Goal: Information Seeking & Learning: Check status

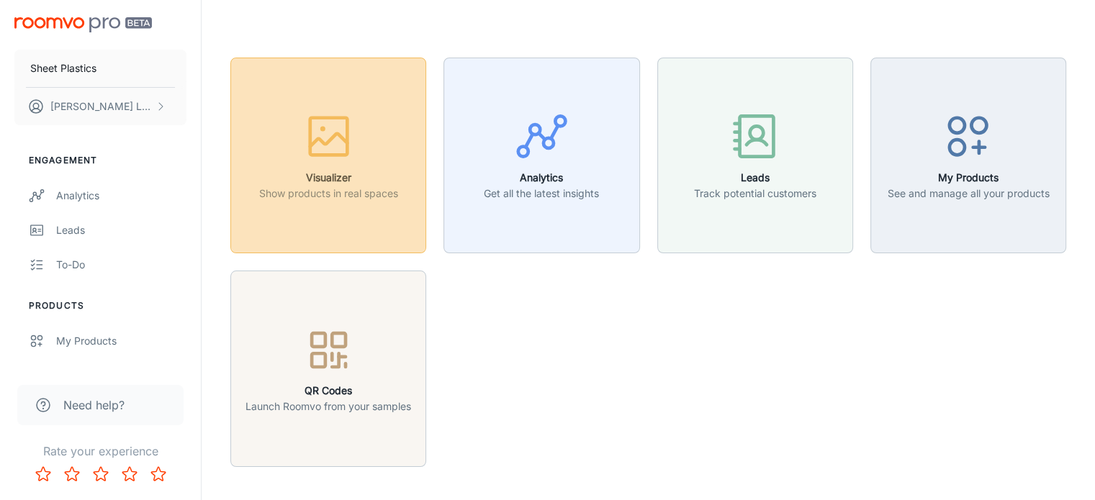
click at [302, 184] on h6 "Visualizer" at bounding box center [328, 178] width 139 height 16
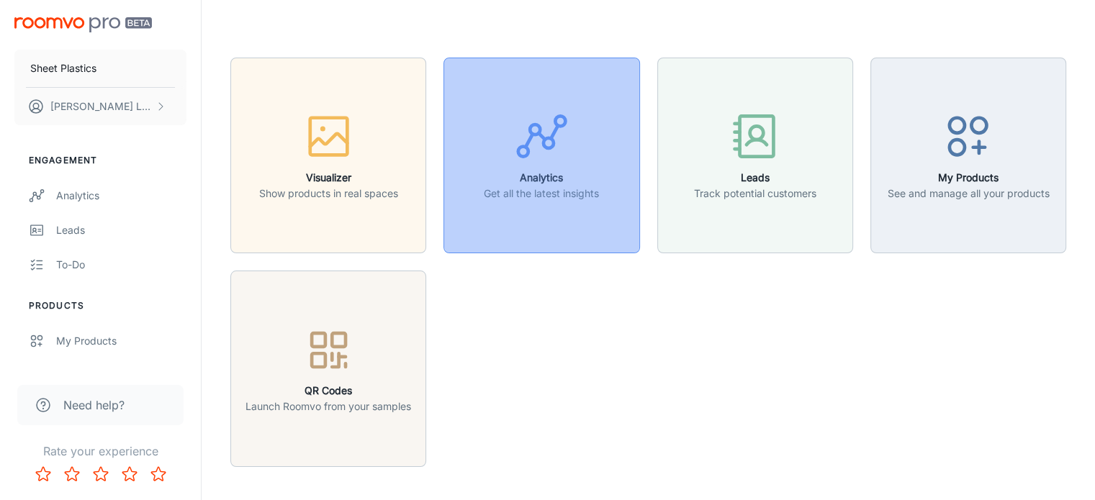
click at [582, 192] on p "Get all the latest insights" at bounding box center [541, 194] width 115 height 16
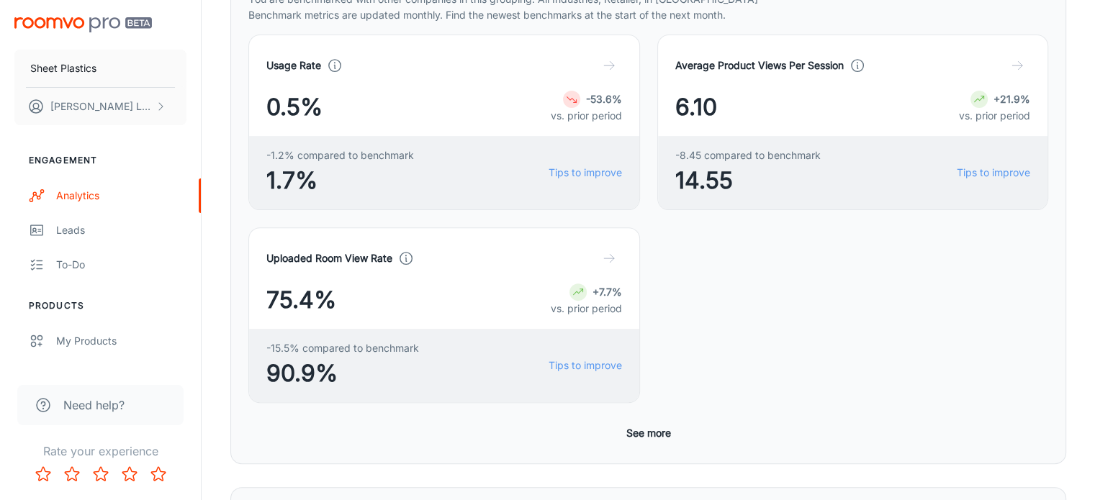
scroll to position [409, 0]
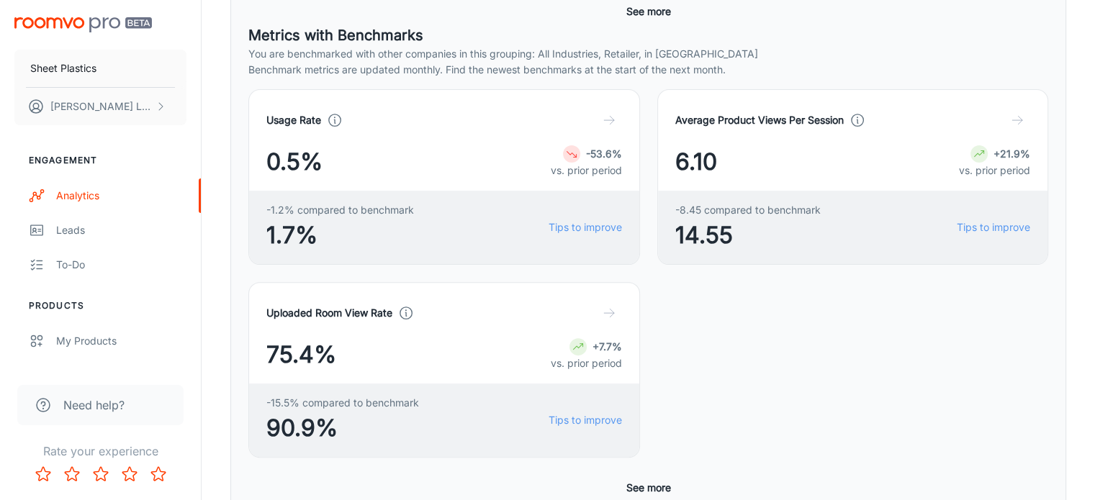
click at [1004, 126] on button "button" at bounding box center [1017, 120] width 26 height 26
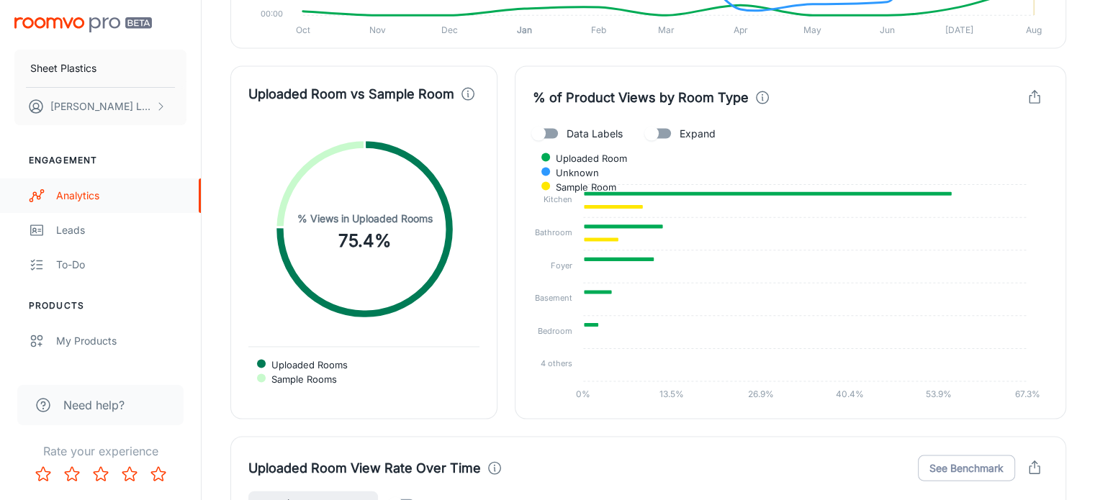
scroll to position [2750, 0]
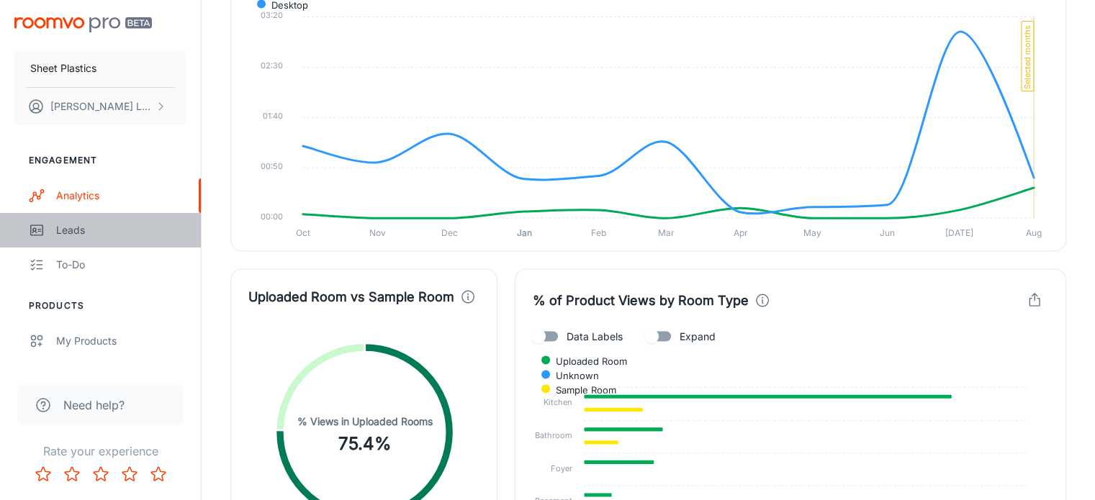
click at [71, 240] on link "Leads" at bounding box center [100, 230] width 201 height 35
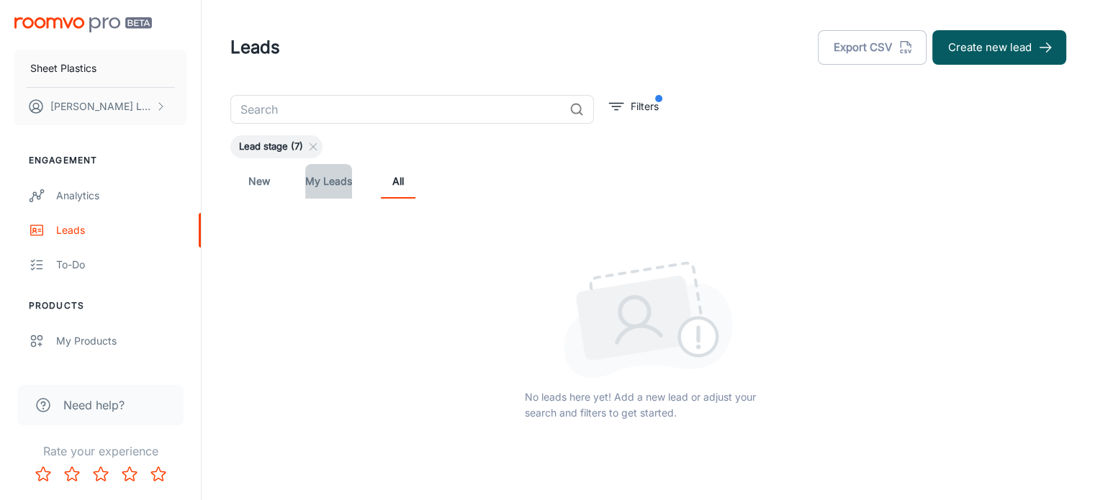
click at [340, 181] on link "My Leads" at bounding box center [328, 181] width 47 height 35
click at [264, 177] on link "New" at bounding box center [259, 181] width 35 height 35
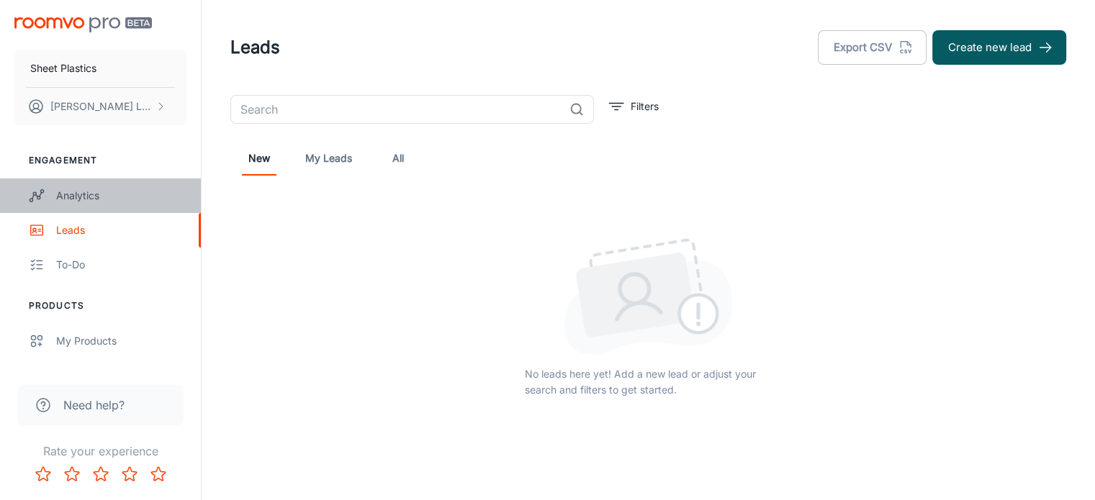
click at [103, 192] on div "Analytics" at bounding box center [121, 196] width 130 height 16
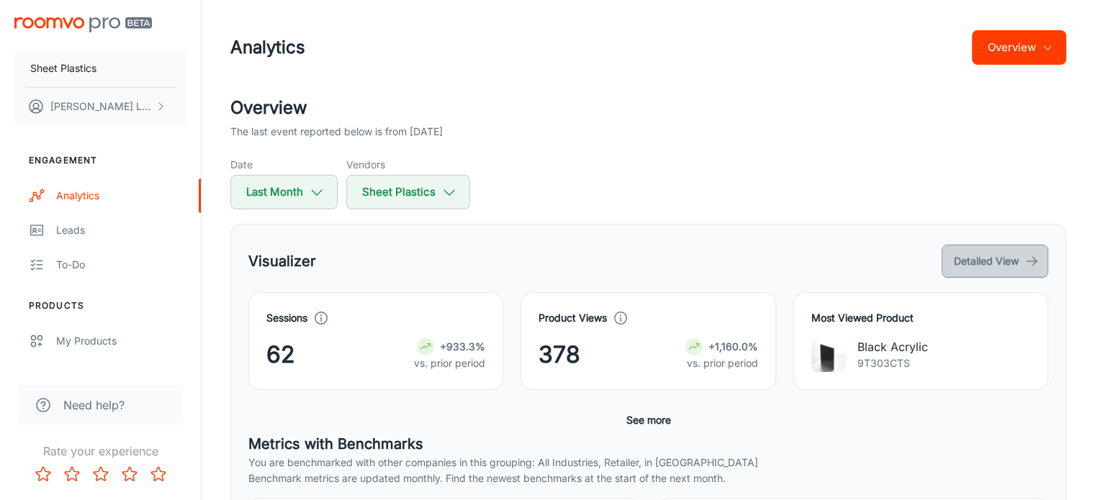
click at [1029, 253] on button "Detailed View" at bounding box center [995, 261] width 107 height 33
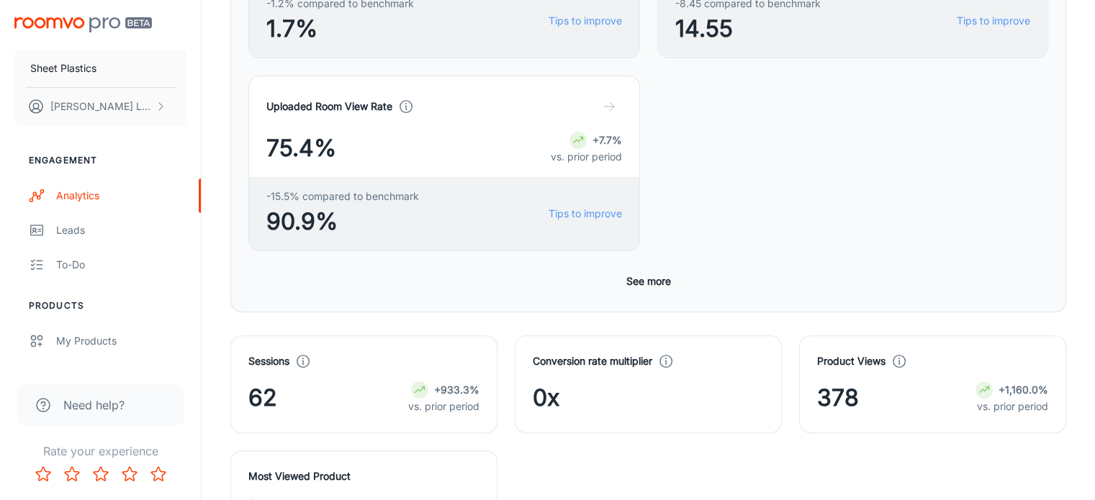
scroll to position [432, 0]
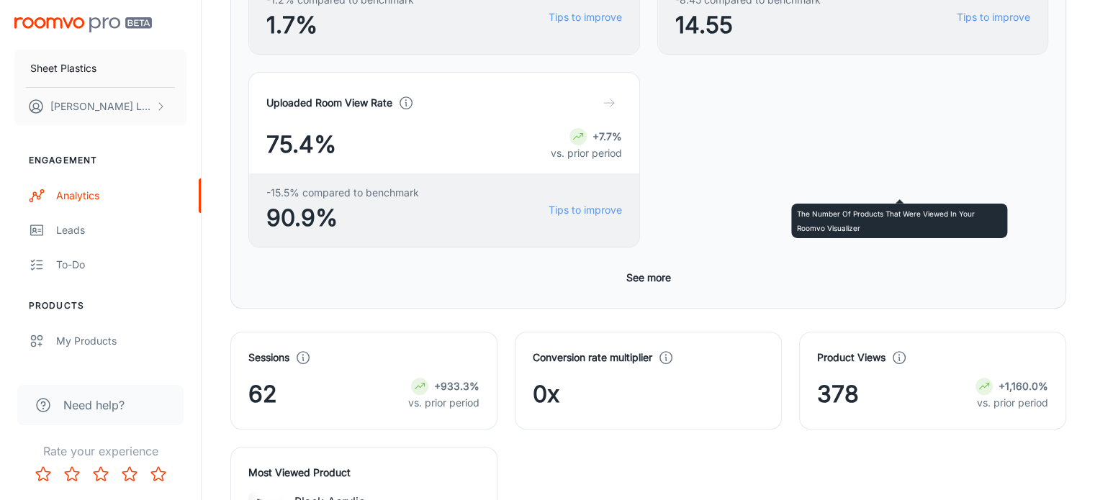
click at [897, 350] on icon at bounding box center [899, 358] width 16 height 16
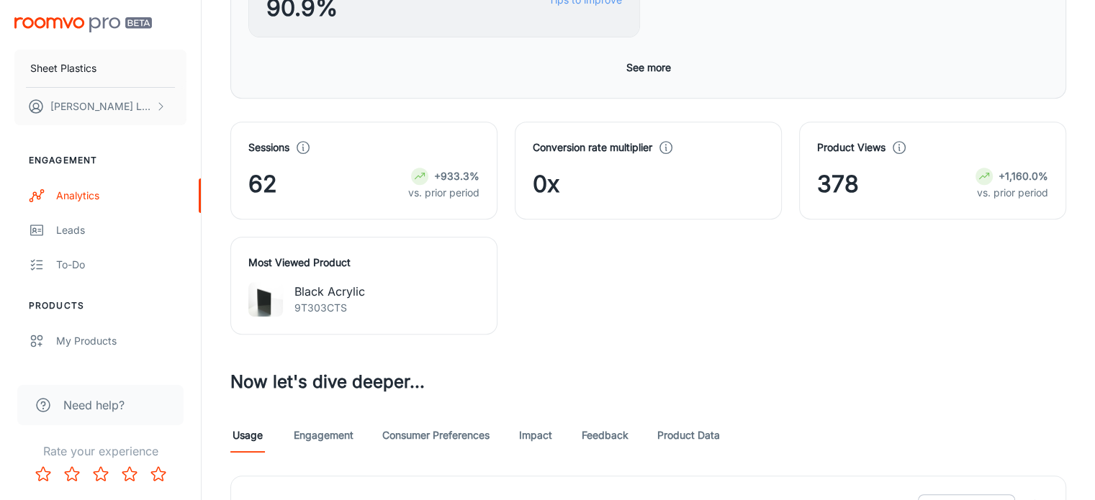
scroll to position [648, 0]
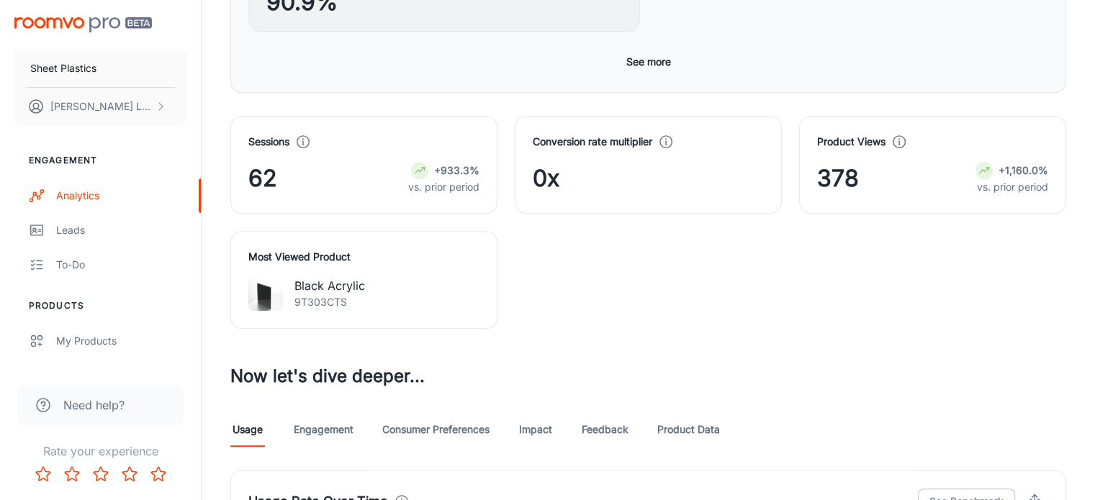
click at [308, 412] on link "Engagement" at bounding box center [324, 429] width 60 height 35
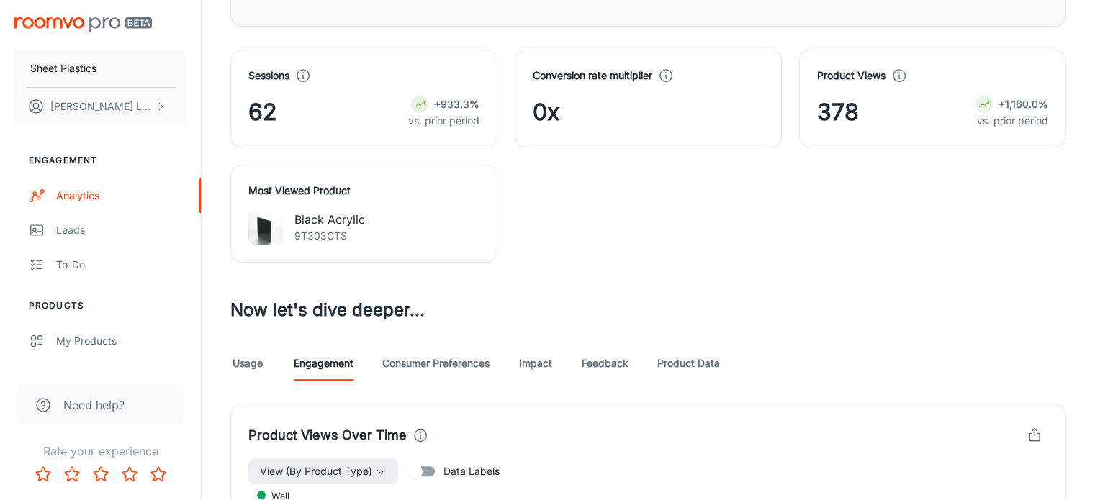
scroll to position [720, 0]
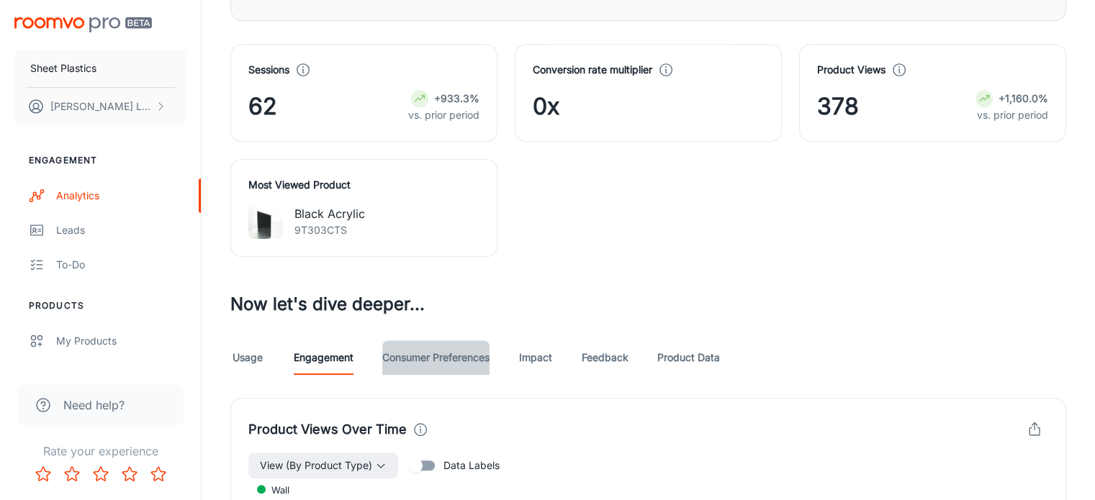
click at [484, 341] on link "Consumer Preferences" at bounding box center [435, 358] width 107 height 35
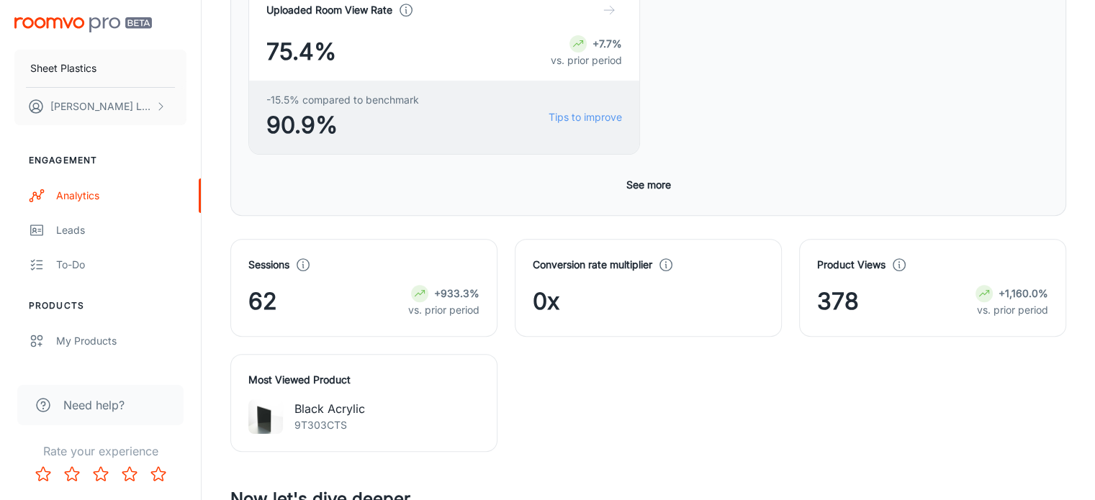
scroll to position [720, 0]
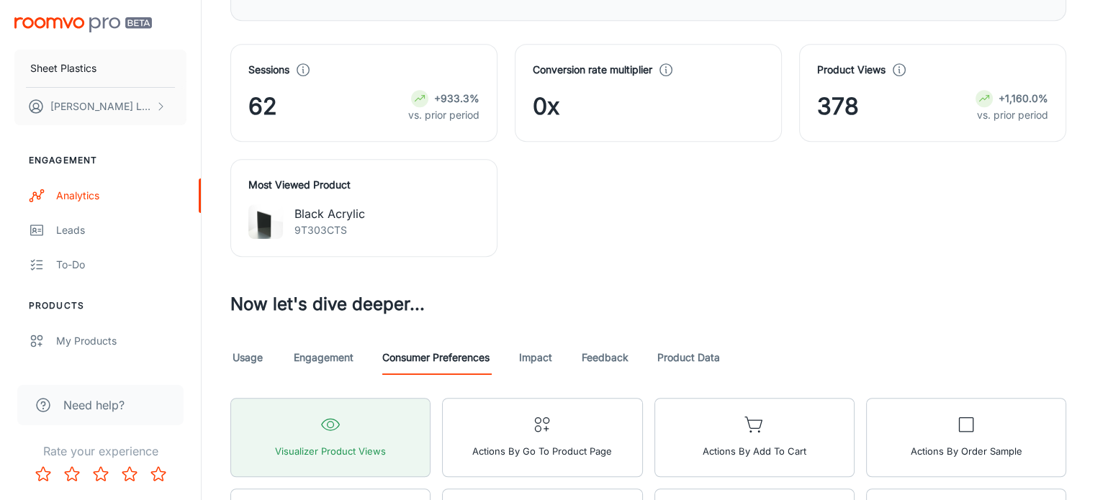
click at [538, 341] on link "Impact" at bounding box center [535, 358] width 35 height 35
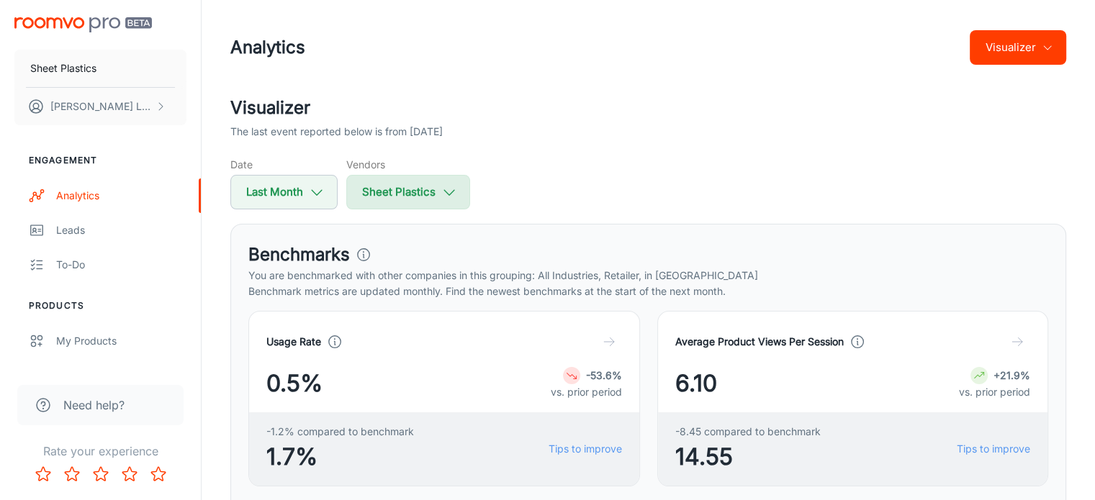
click at [444, 196] on icon "button" at bounding box center [449, 192] width 16 height 16
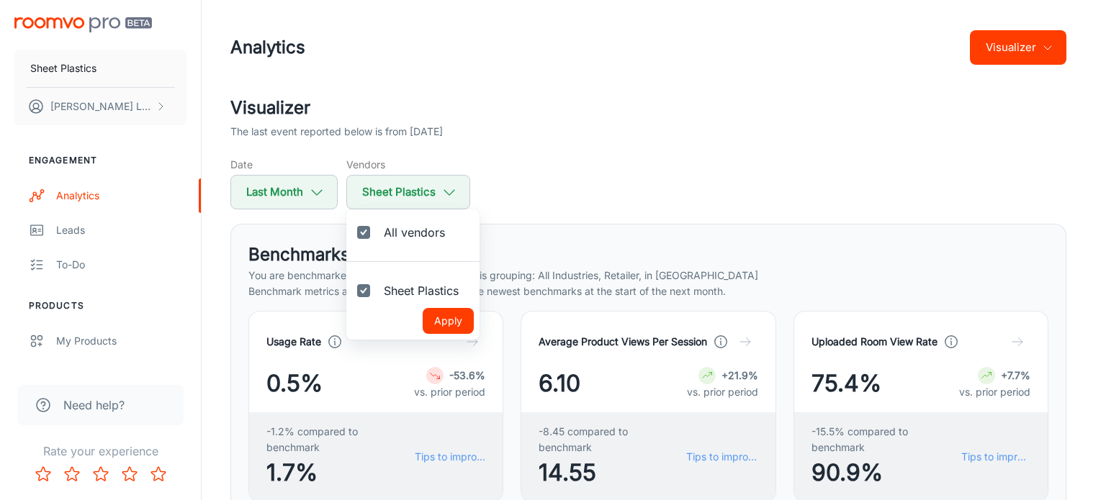
click at [563, 204] on div at bounding box center [553, 250] width 1106 height 500
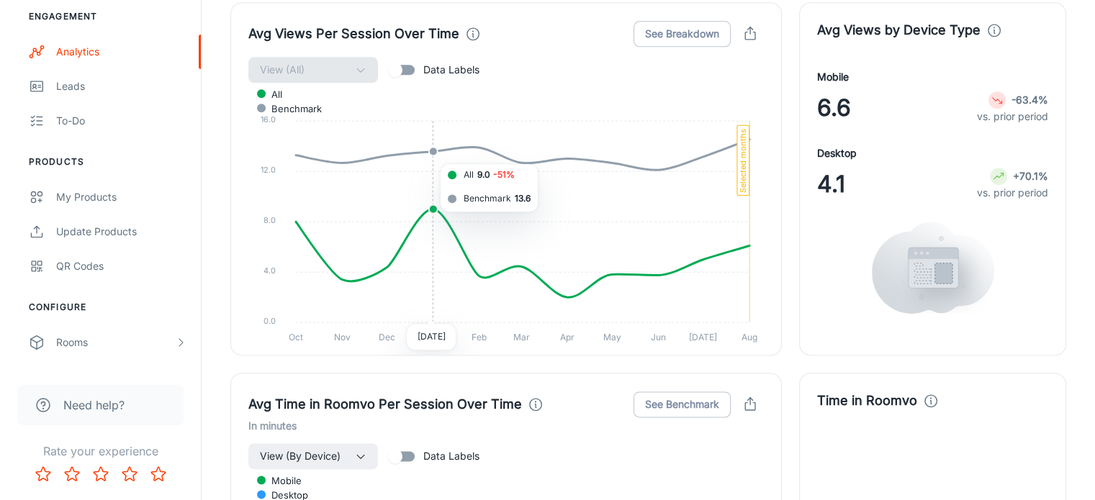
scroll to position [1904, 0]
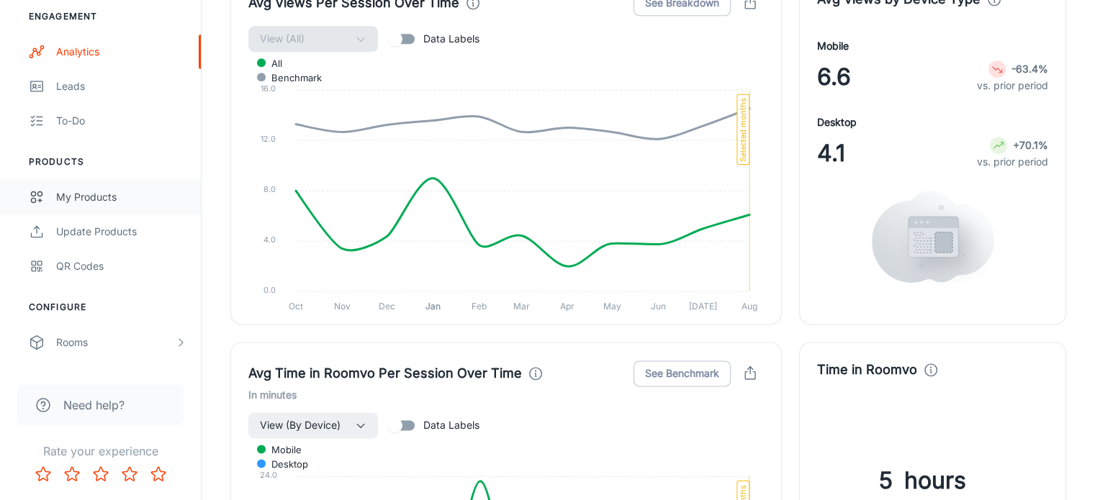
click at [93, 204] on div "My Products" at bounding box center [121, 197] width 130 height 16
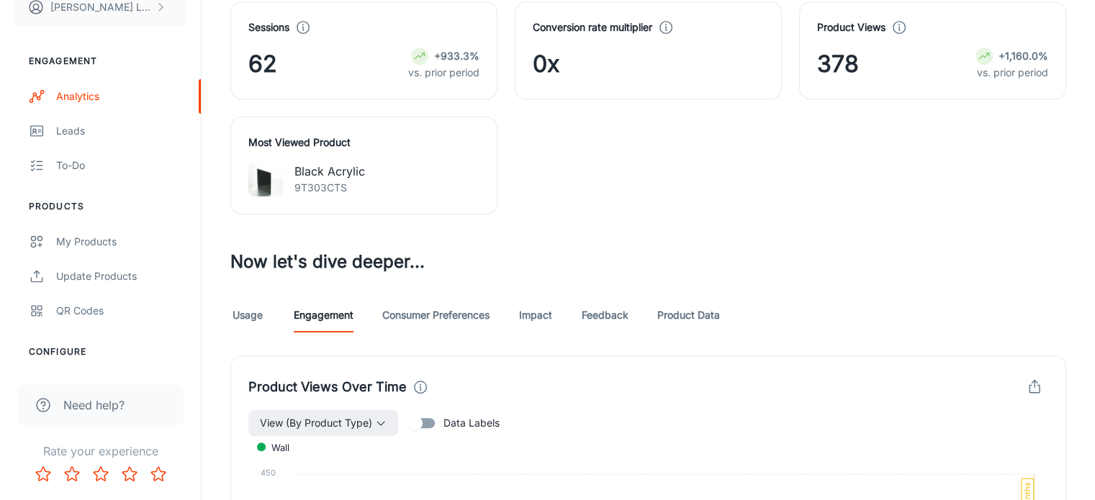
scroll to position [864, 0]
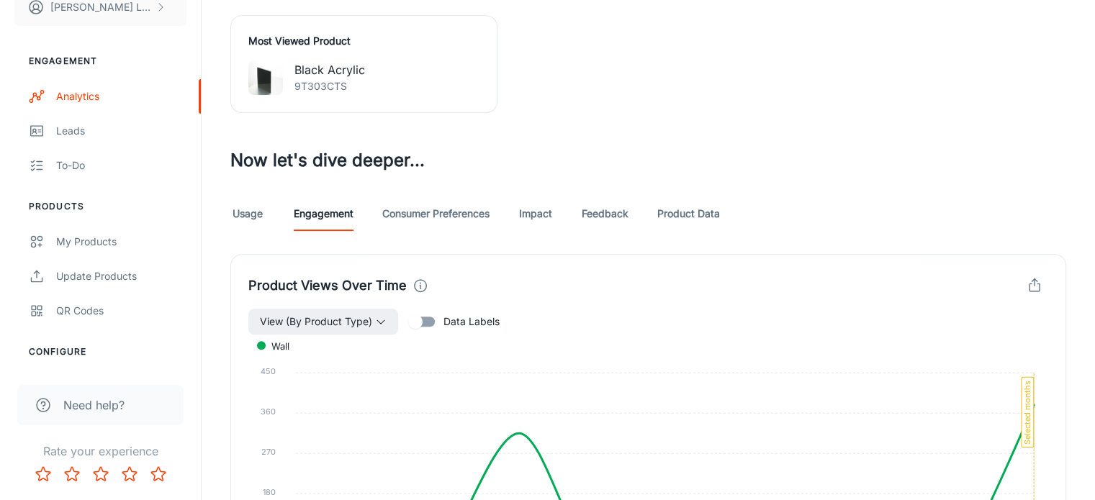
click at [411, 197] on link "Consumer Preferences" at bounding box center [435, 214] width 107 height 35
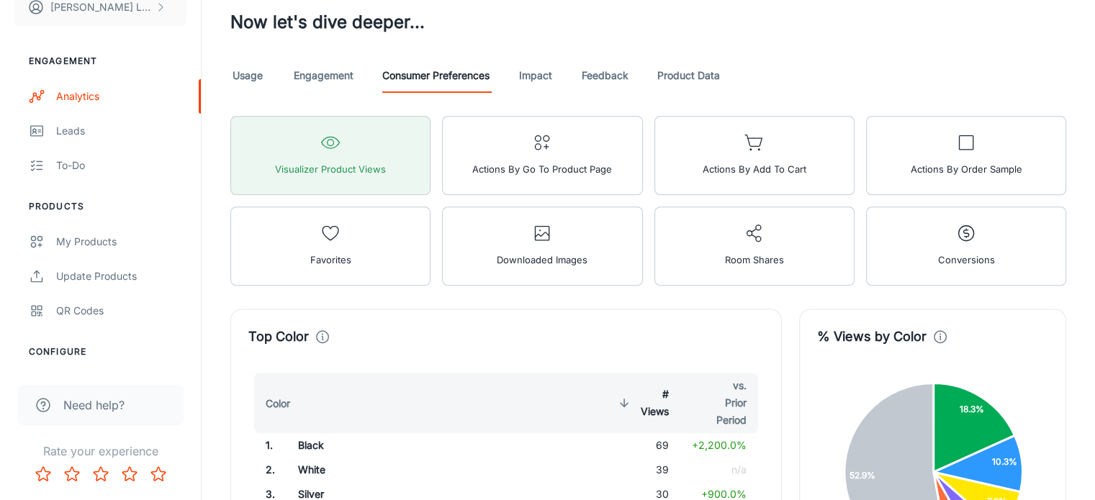
scroll to position [1008, 0]
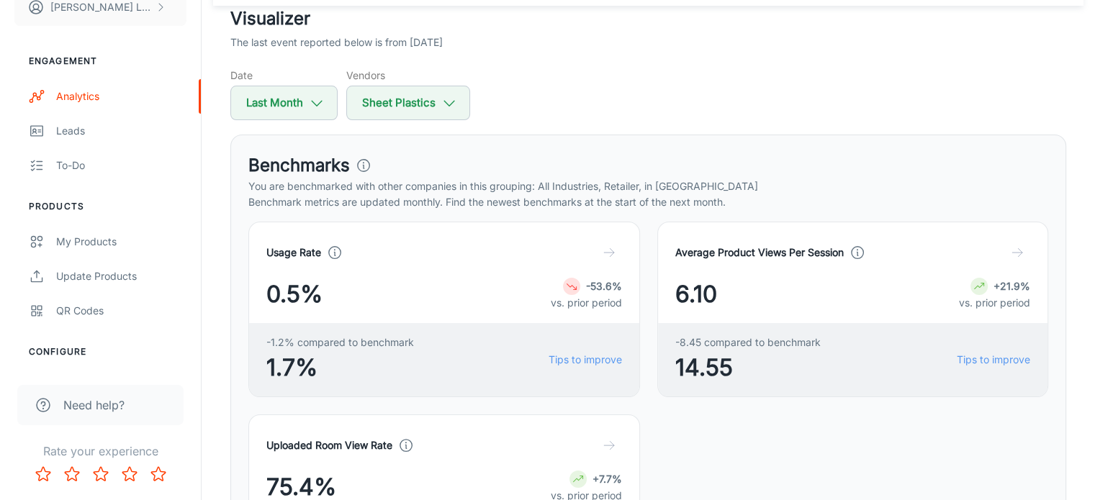
scroll to position [0, 0]
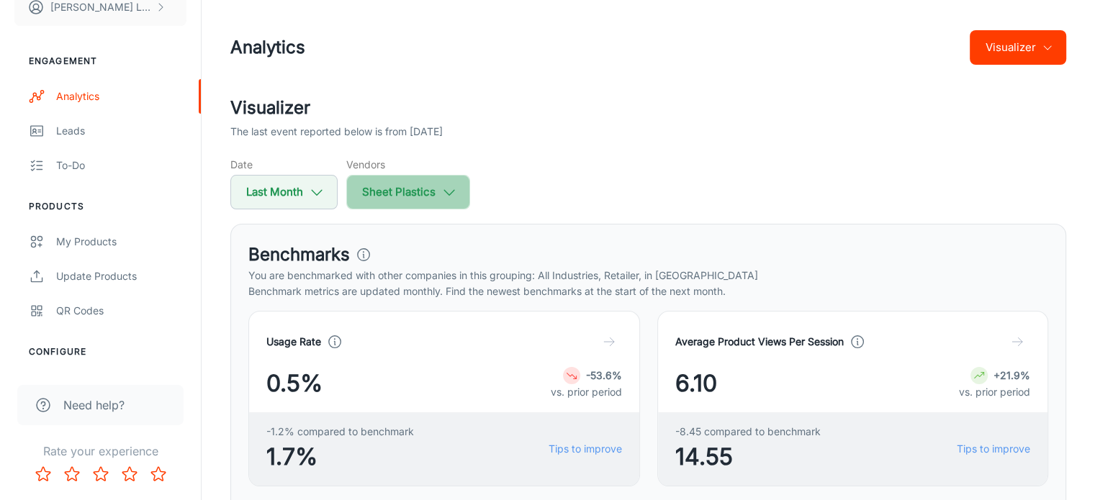
click at [415, 193] on button "Sheet Plastics" at bounding box center [408, 192] width 124 height 35
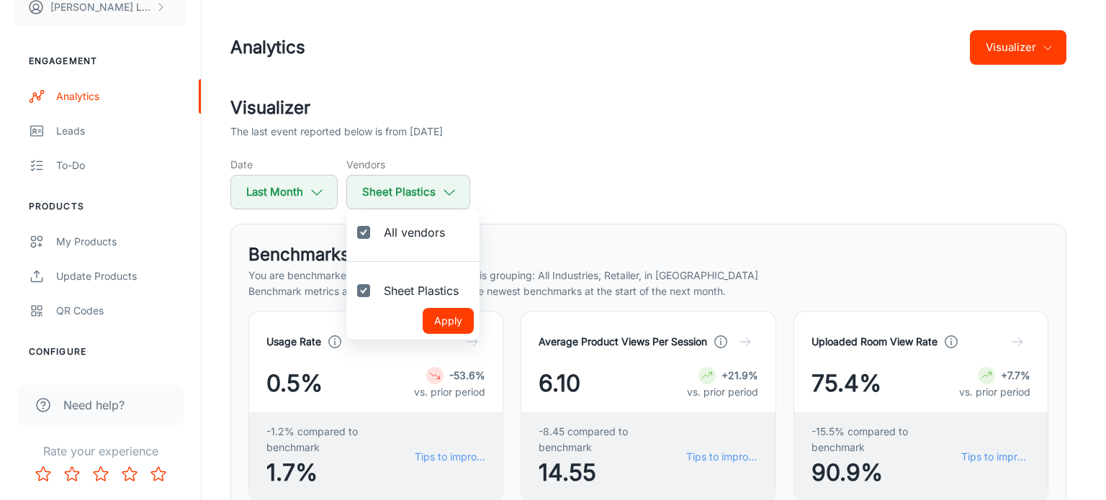
click at [609, 195] on div at bounding box center [553, 250] width 1106 height 500
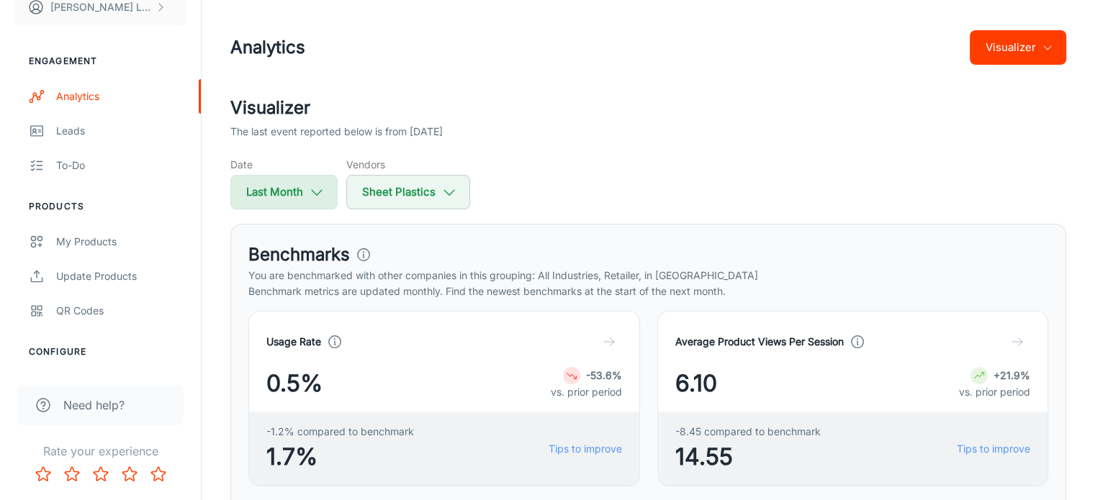
click at [325, 195] on button "Last Month" at bounding box center [283, 192] width 107 height 35
select select "7"
select select "2025"
select select "7"
select select "2025"
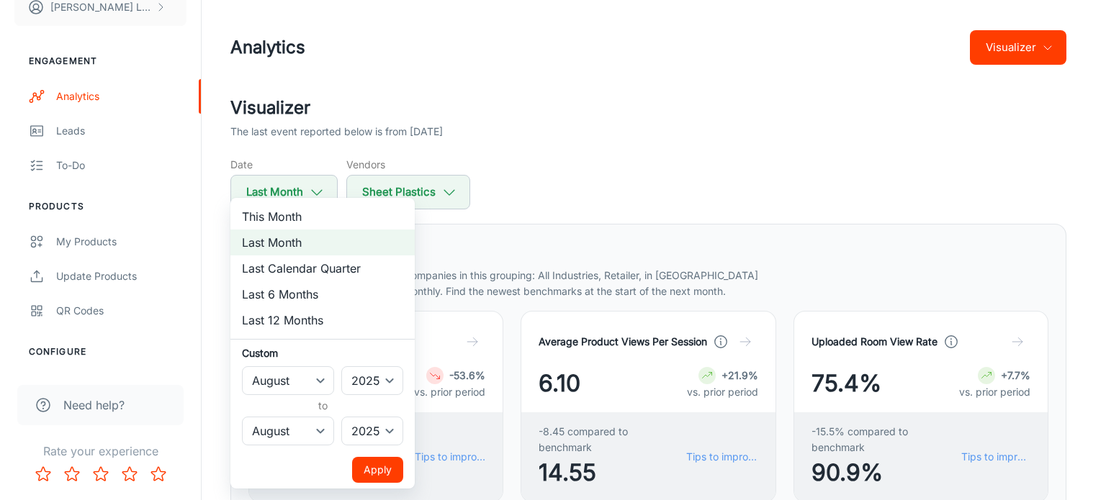
click at [498, 158] on div at bounding box center [553, 250] width 1106 height 500
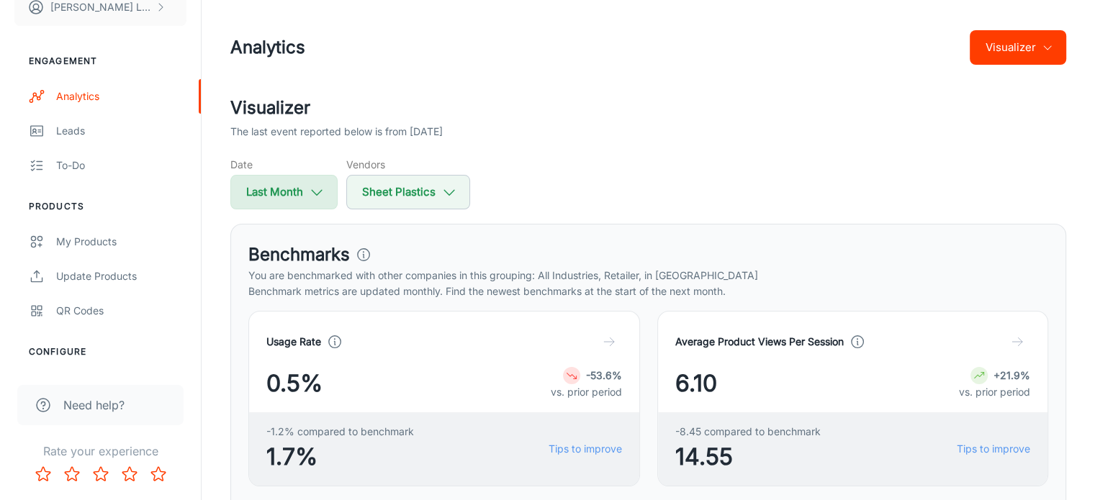
click at [331, 192] on button "Last Month" at bounding box center [283, 192] width 107 height 35
select select "7"
select select "2025"
select select "7"
select select "2025"
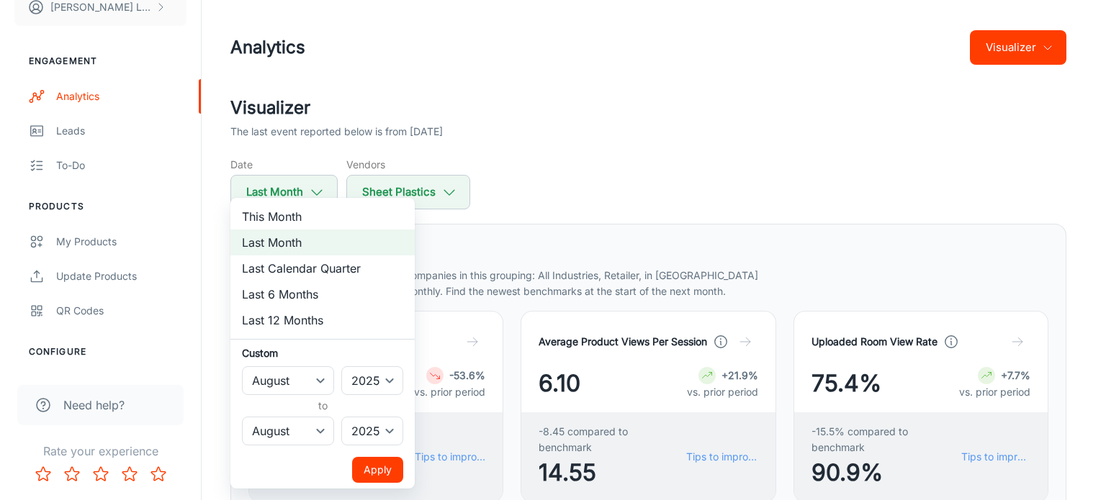
click at [316, 293] on li "Last 6 Months" at bounding box center [322, 294] width 184 height 26
select select "2"
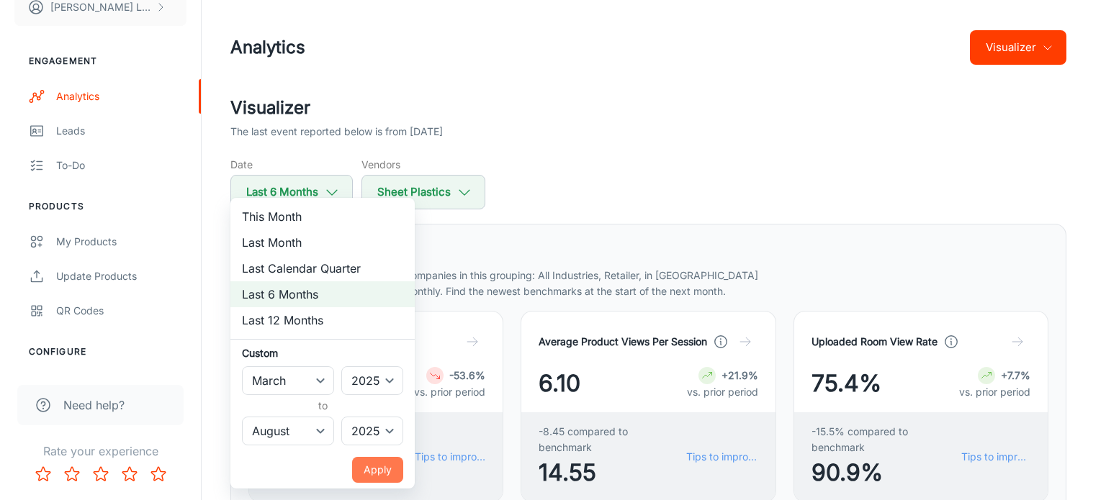
click at [386, 474] on button "Apply" at bounding box center [377, 470] width 51 height 26
